Goal: Obtain resource: Download file/media

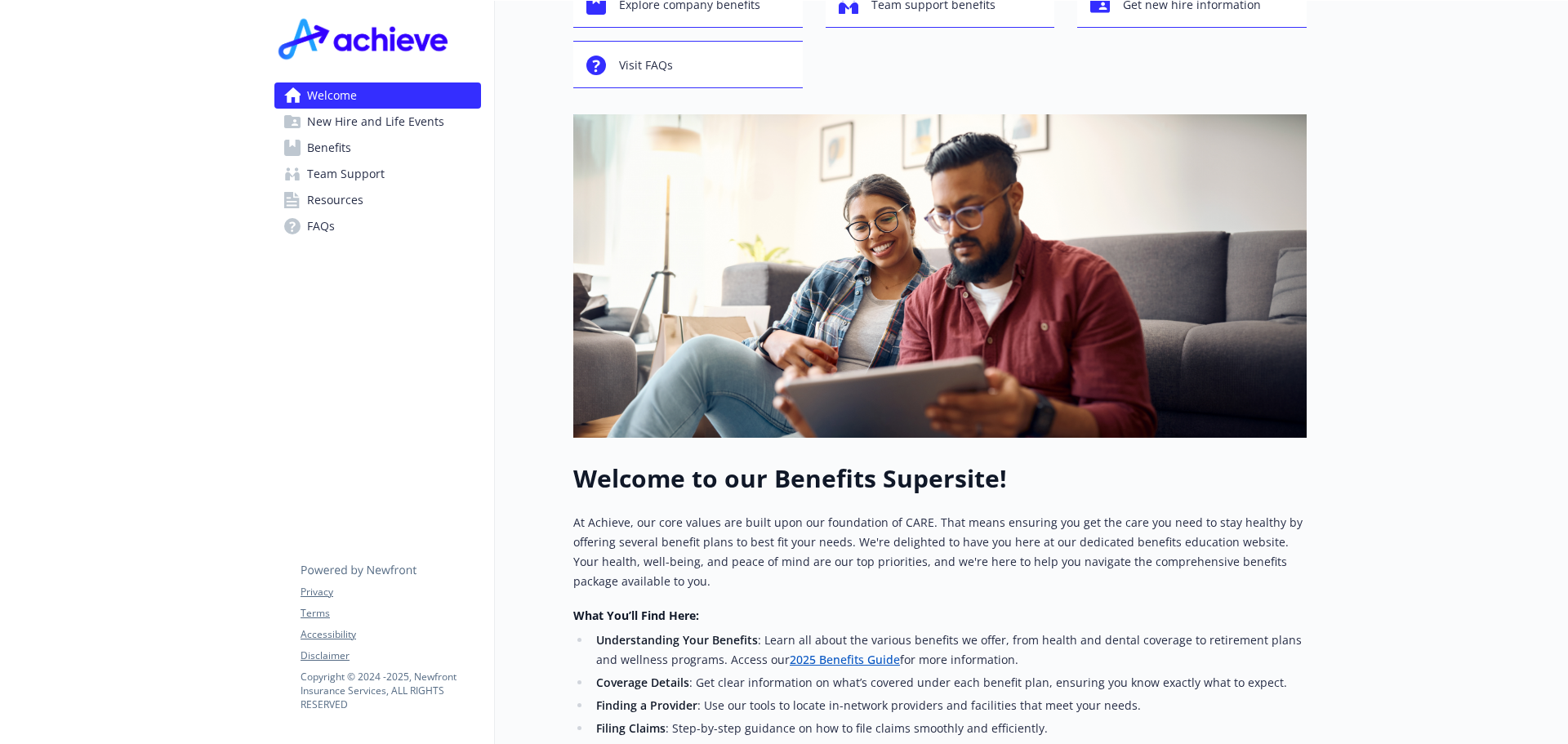
scroll to position [245, 0]
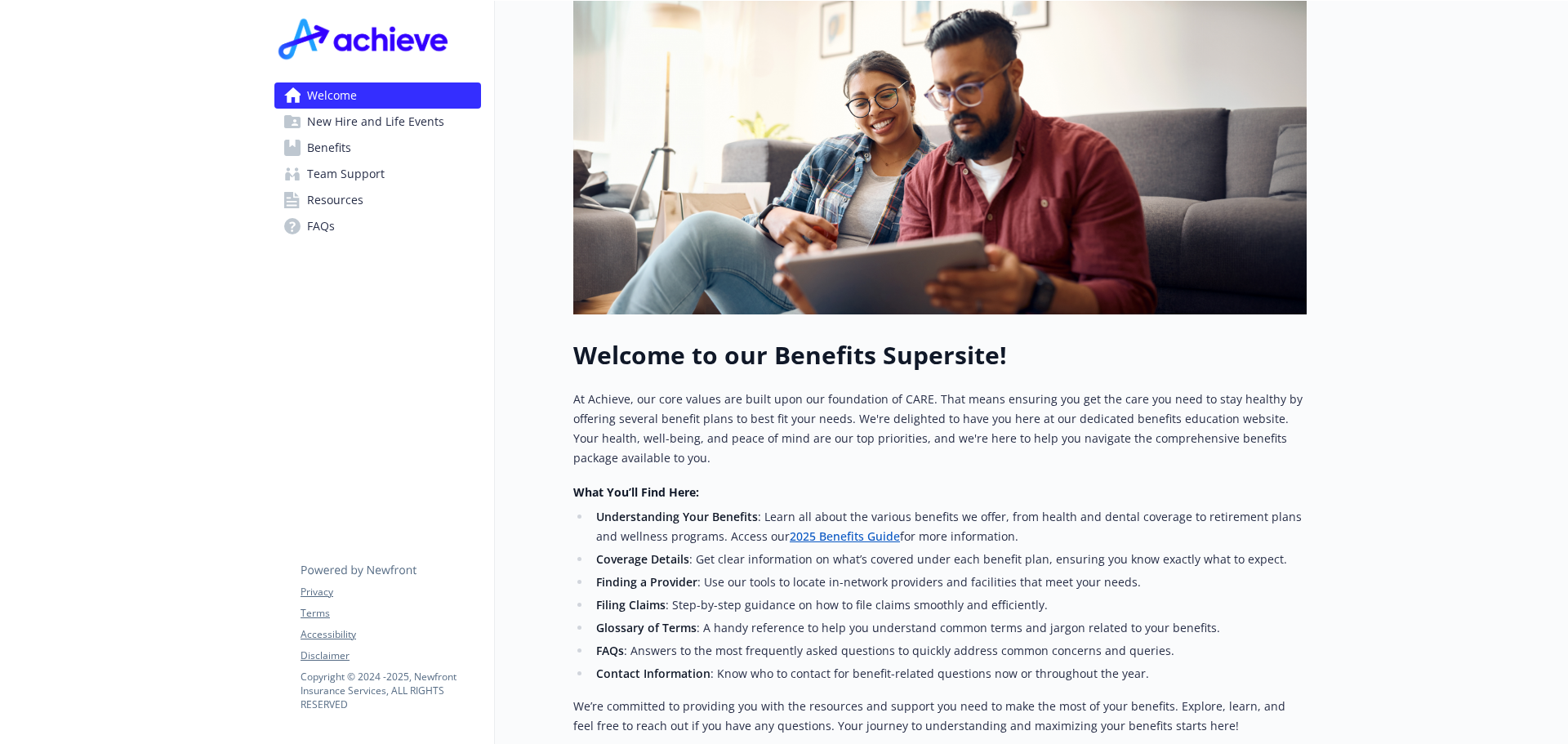
click at [818, 536] on link "2025 Benefits Guide" at bounding box center [844, 536] width 110 height 16
